Goal: Transaction & Acquisition: Purchase product/service

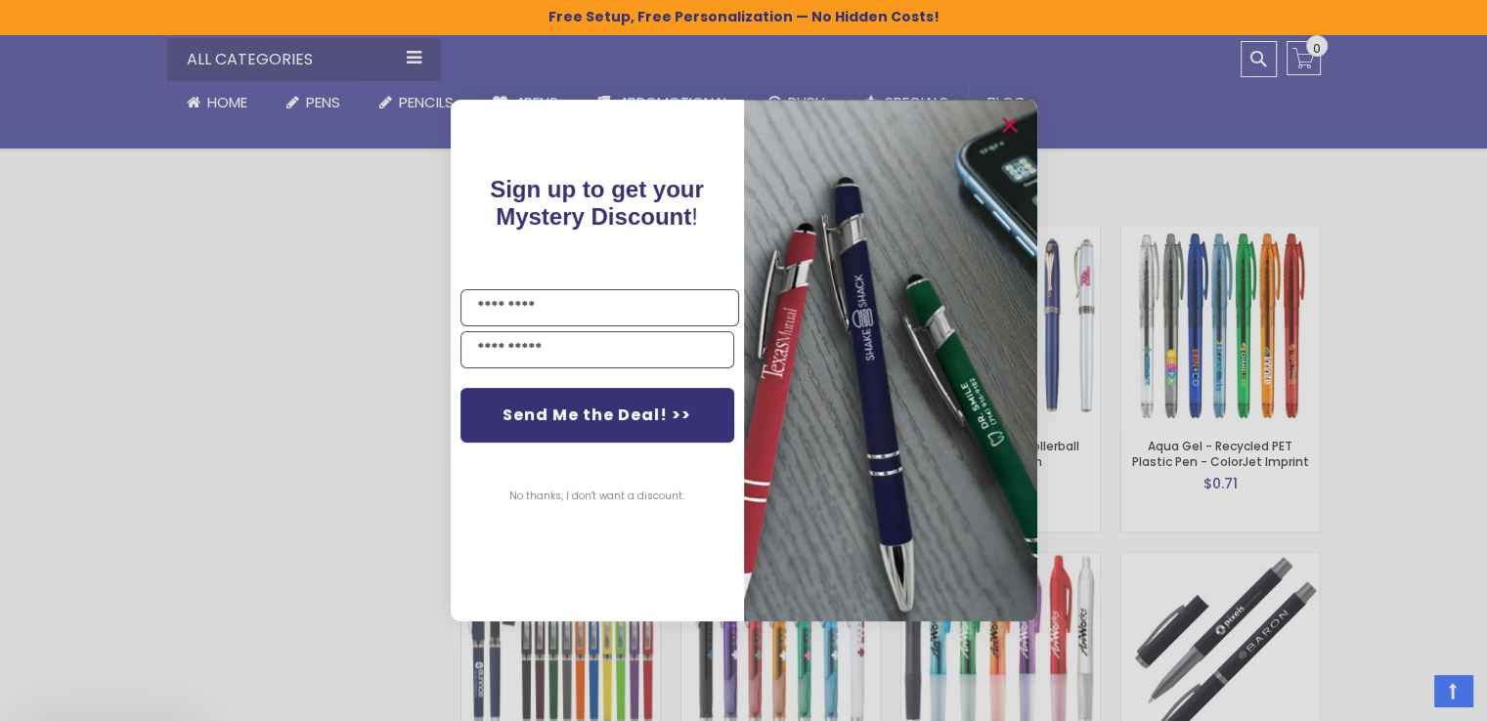
scroll to position [3030, 0]
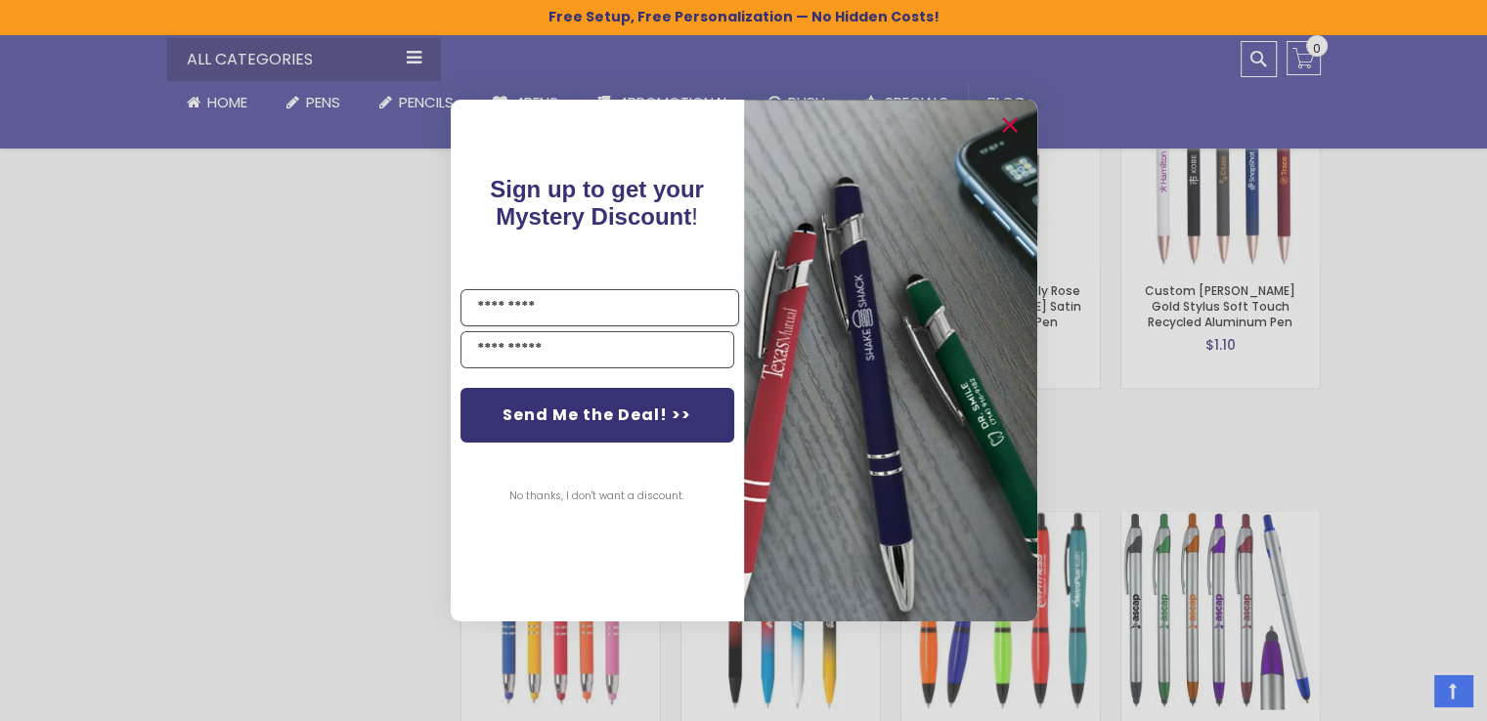
drag, startPoint x: 1494, startPoint y: 36, endPoint x: 1478, endPoint y: 245, distance: 209.8
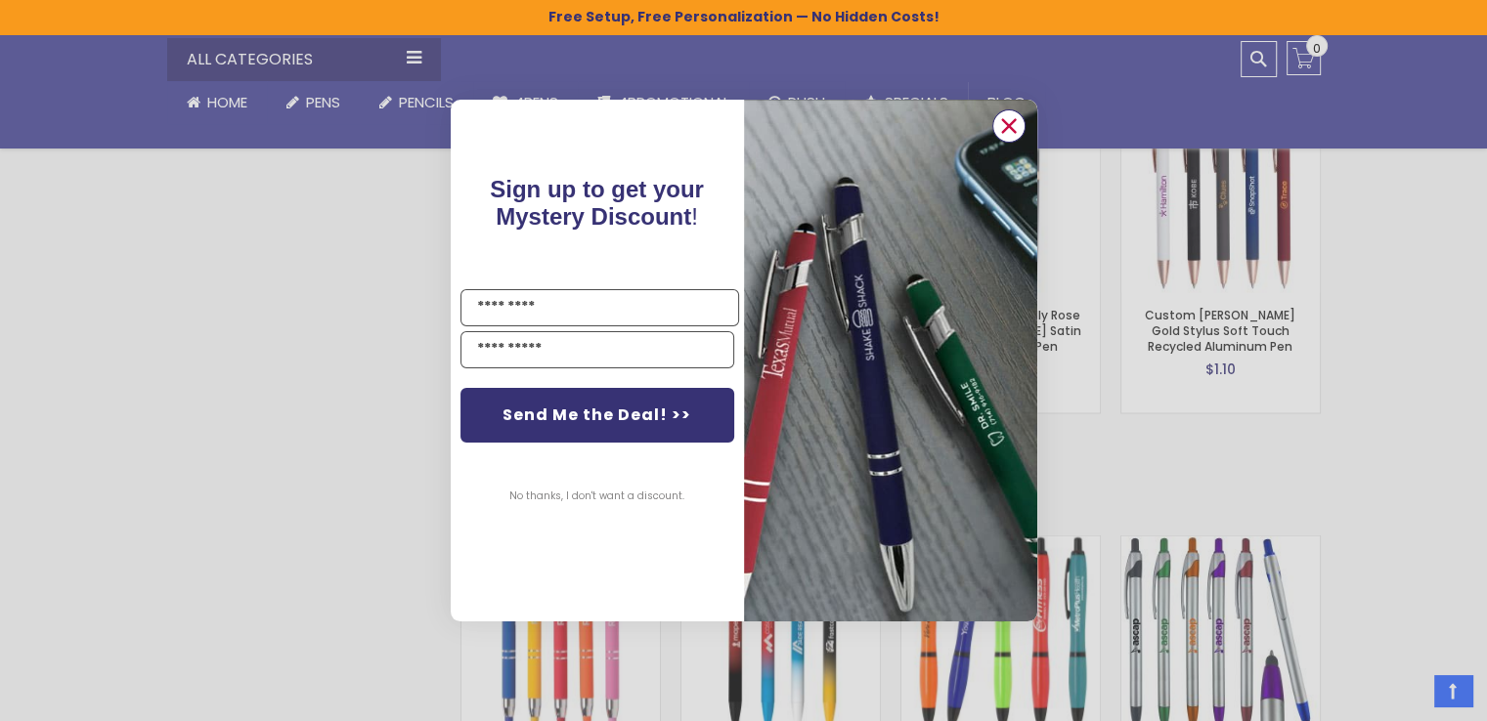
click at [1010, 130] on circle "Close dialog" at bounding box center [1007, 125] width 29 height 29
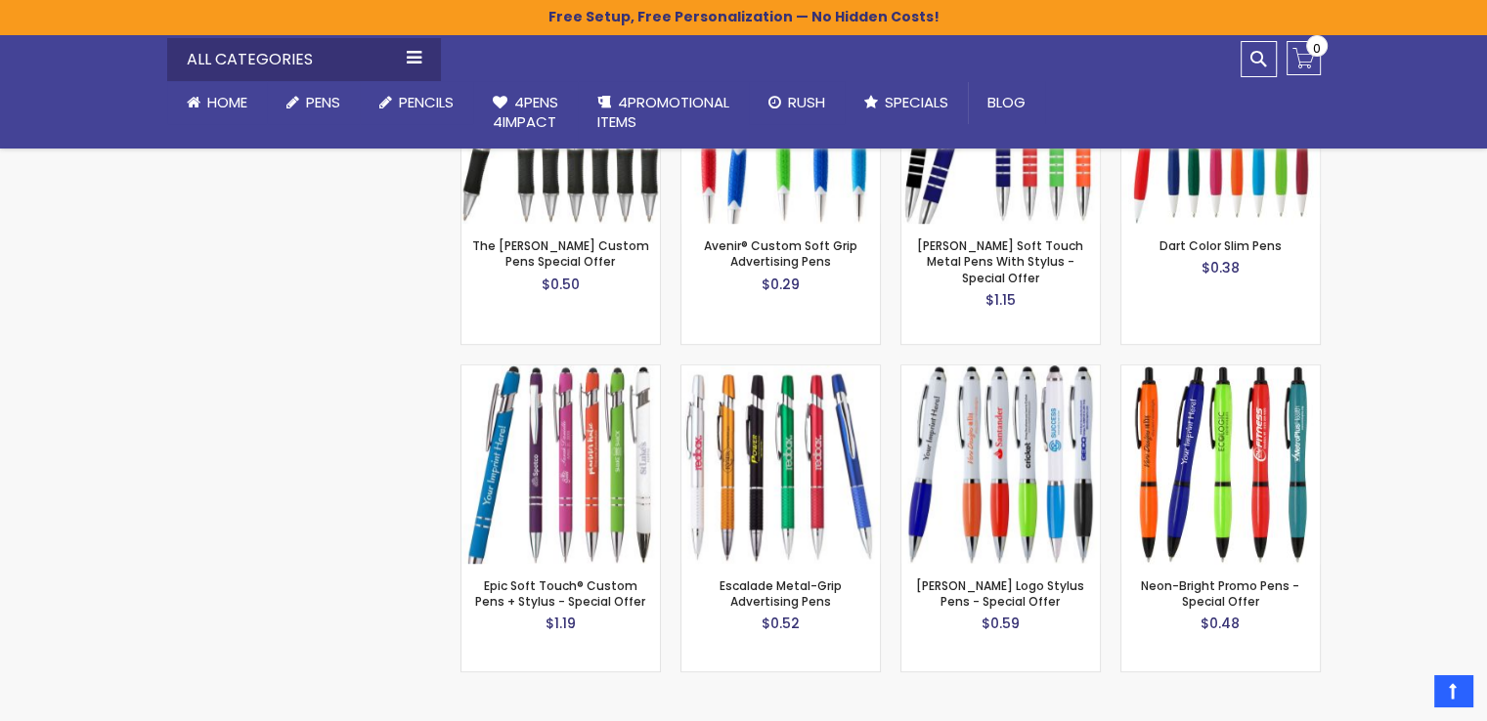
scroll to position [1454, 0]
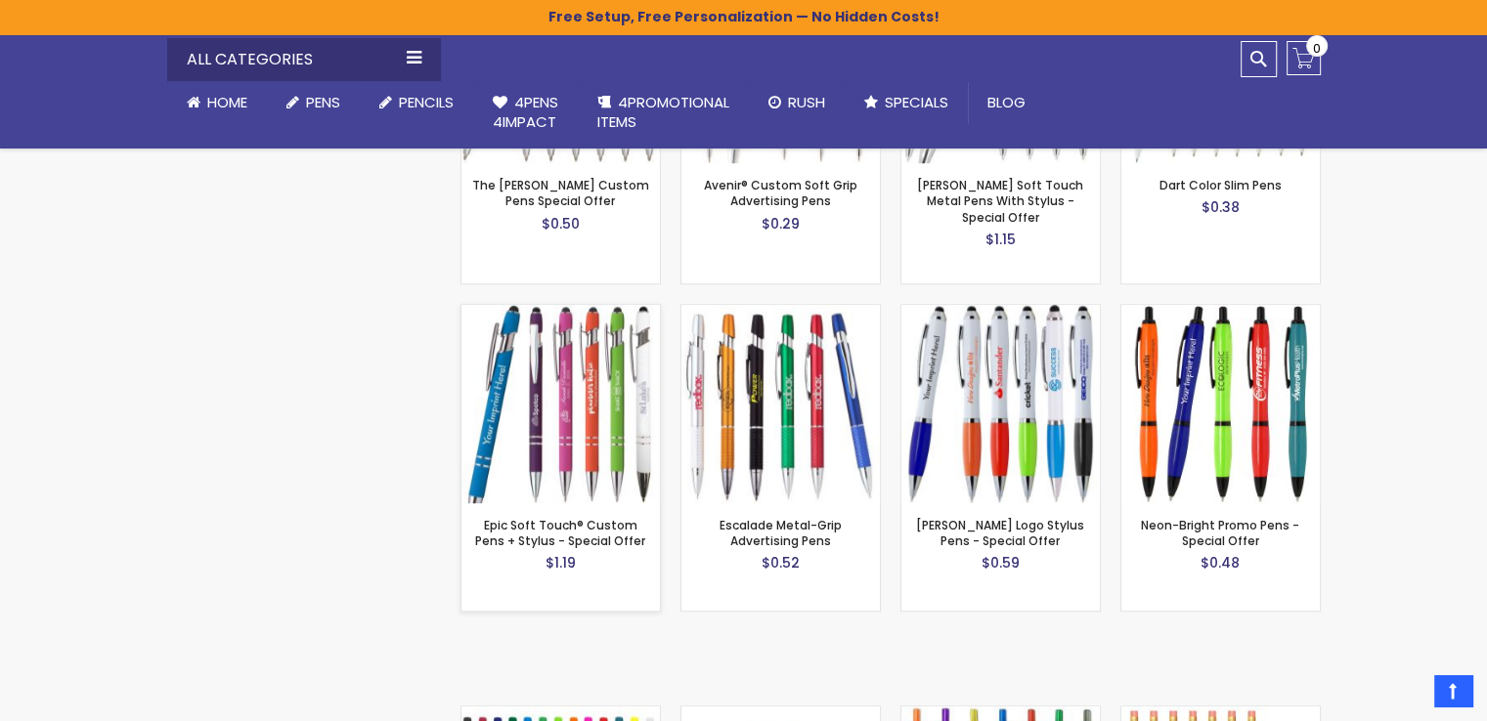
click at [579, 330] on img at bounding box center [560, 404] width 198 height 198
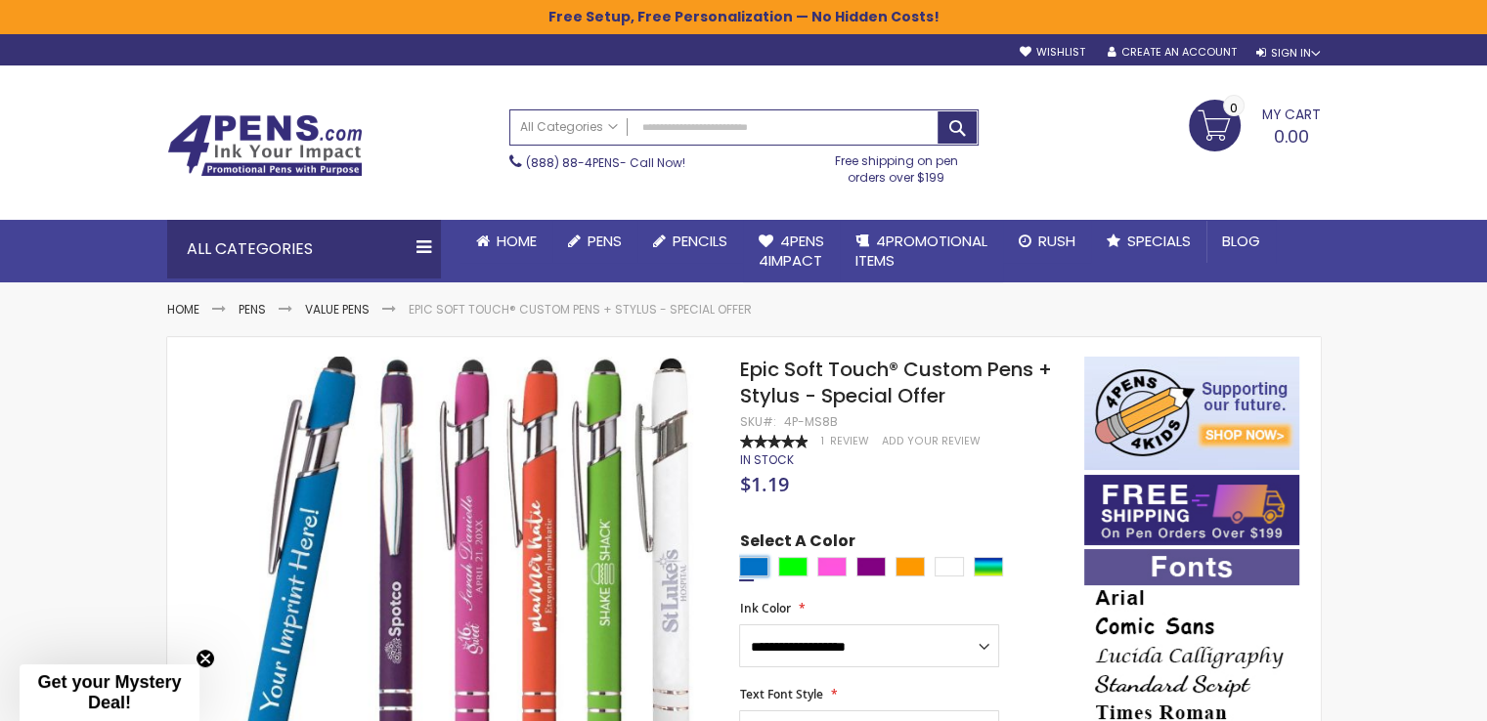
click at [751, 567] on div "Blue Light" at bounding box center [753, 567] width 29 height 20
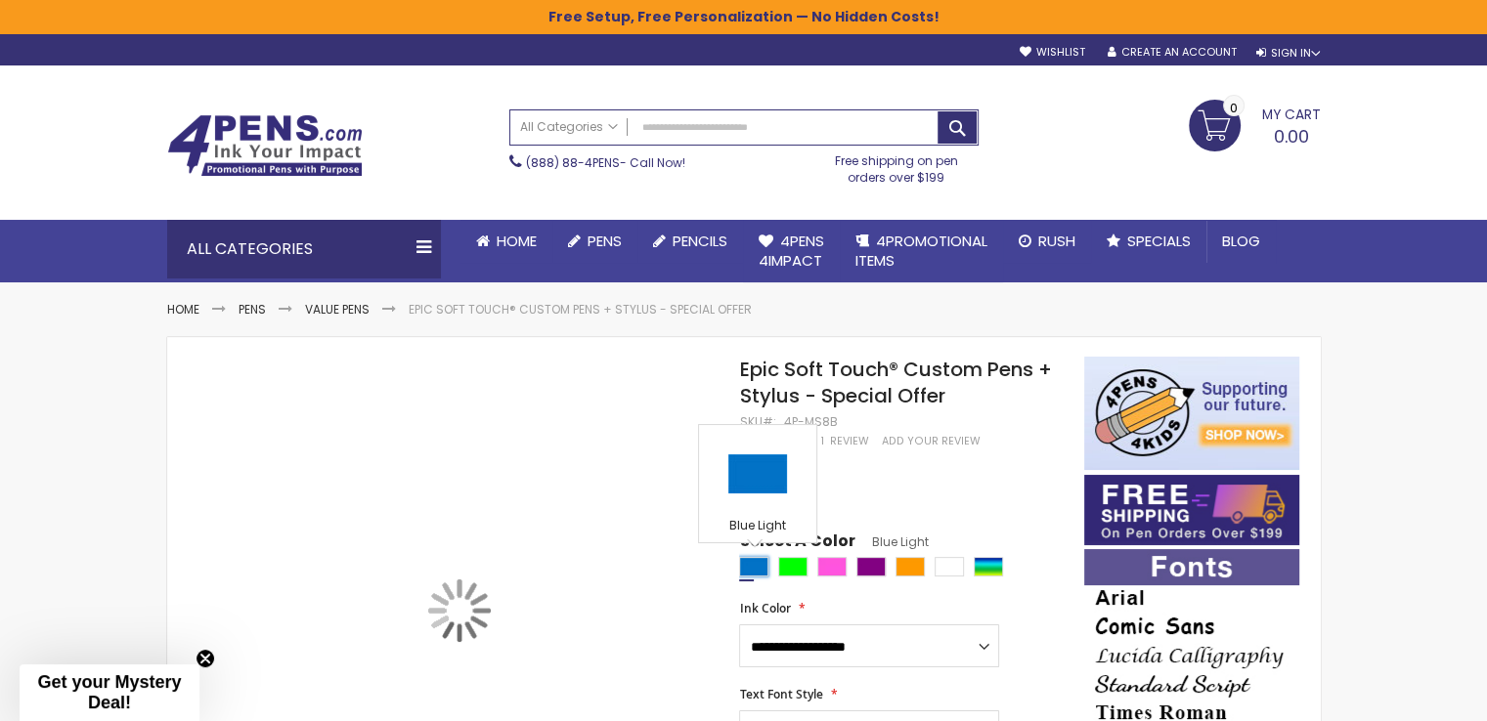
type input "****"
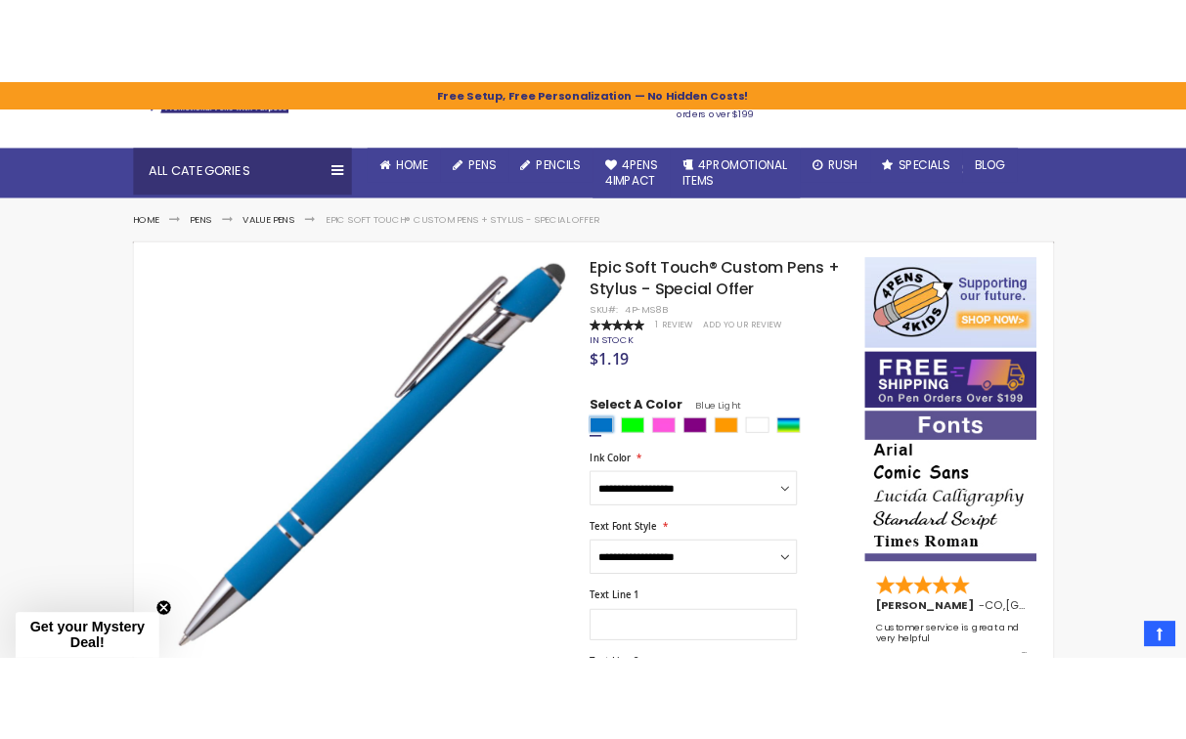
scroll to position [43, 0]
